Goal: Task Accomplishment & Management: Manage account settings

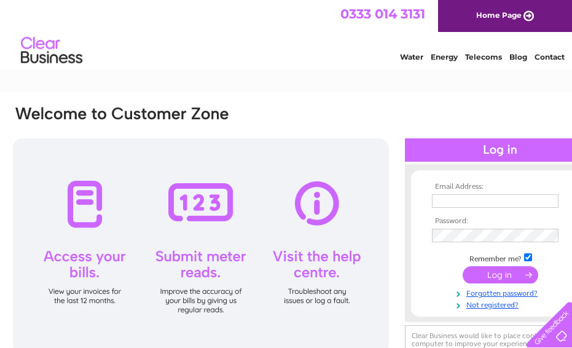
click at [481, 194] on input "text" at bounding box center [495, 201] width 127 height 14
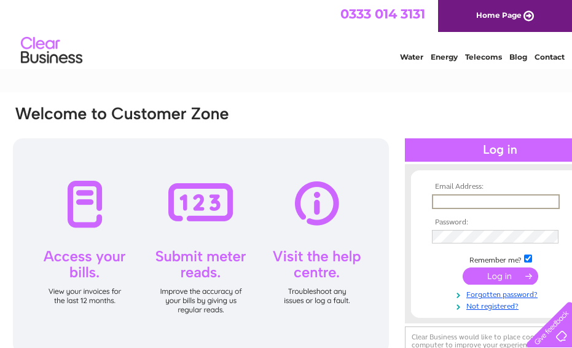
paste input "[EMAIL_ADDRESS][DOMAIN_NAME]"
type input "[EMAIL_ADDRESS][DOMAIN_NAME]"
click at [480, 275] on input "submit" at bounding box center [501, 275] width 76 height 17
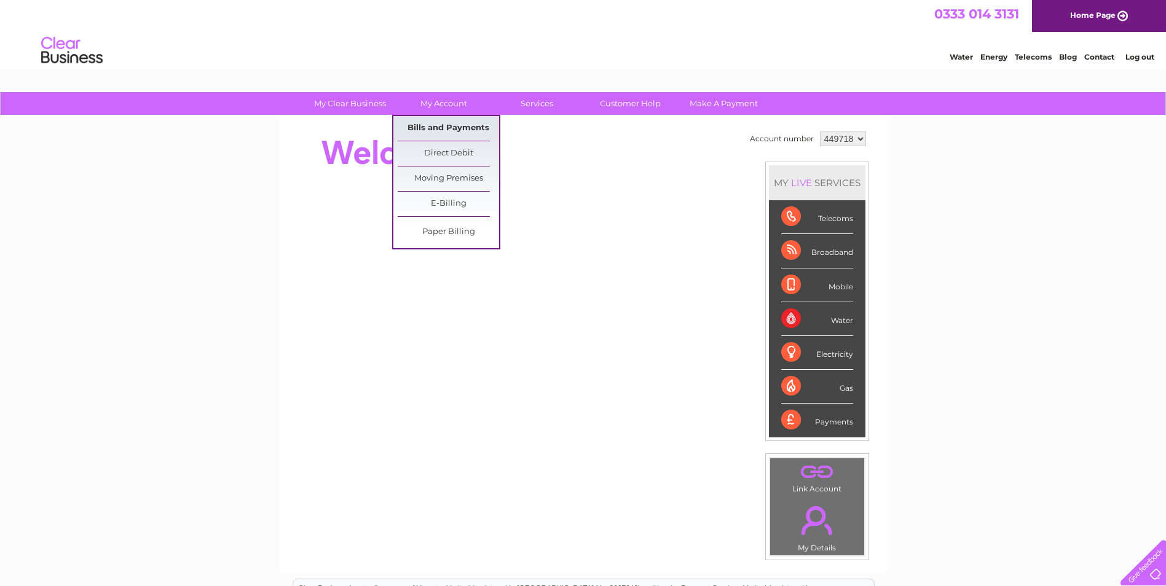
click at [443, 121] on link "Bills and Payments" at bounding box center [448, 128] width 101 height 25
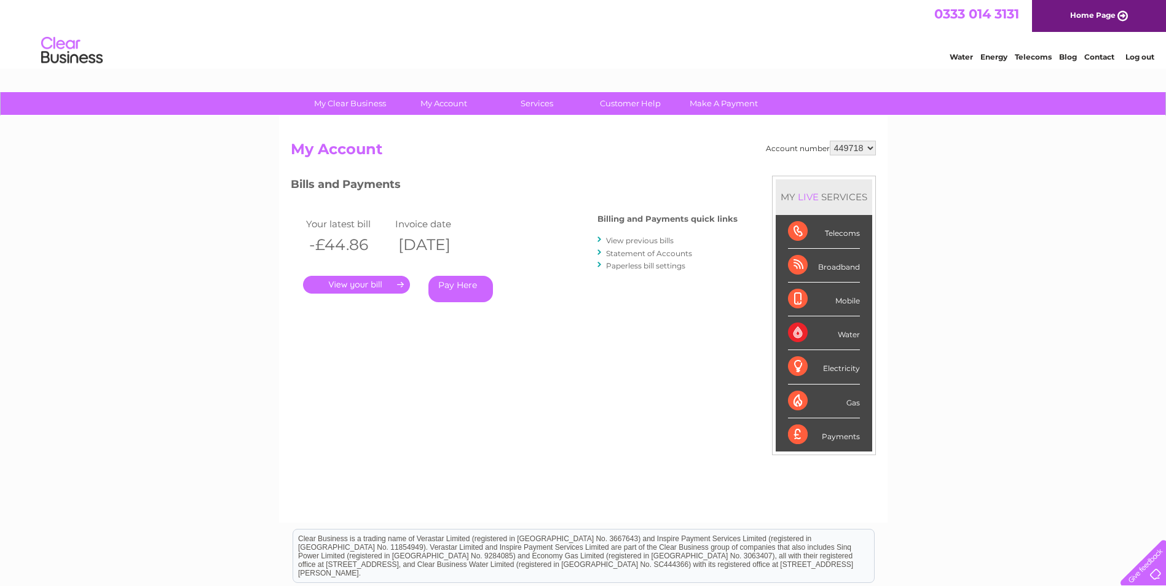
click at [625, 239] on link "View previous bills" at bounding box center [640, 240] width 68 height 9
